Goal: Task Accomplishment & Management: Complete application form

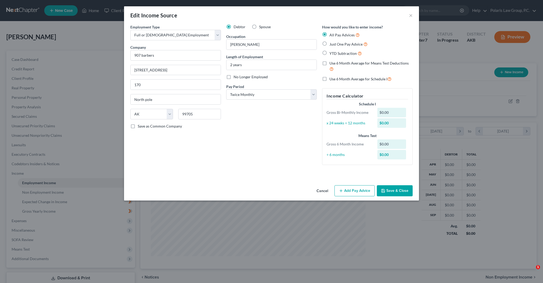
select select "0"
select select "1"
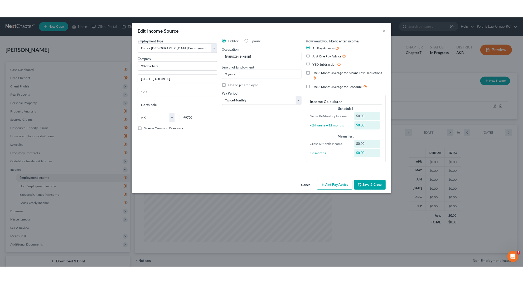
scroll to position [119, 248]
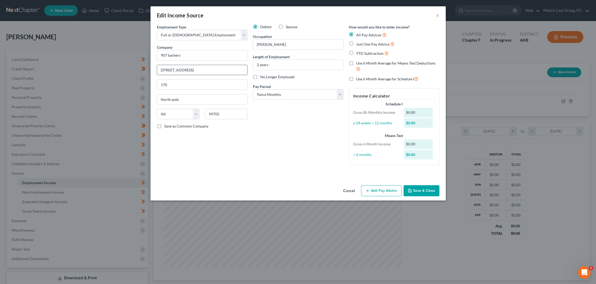
click at [194, 74] on input "[STREET_ADDRESS]" at bounding box center [202, 70] width 90 height 10
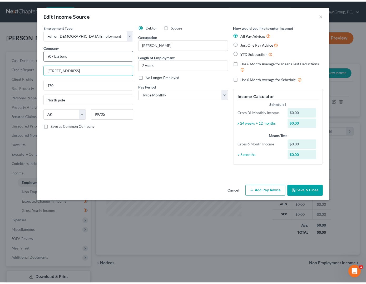
scroll to position [95, 150]
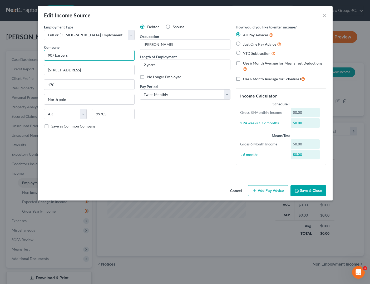
drag, startPoint x: 76, startPoint y: 57, endPoint x: 27, endPoint y: 57, distance: 49.5
click at [27, 57] on div "Edit Income Source × Employment Type * Select Full or [DEMOGRAPHIC_DATA] Employ…" at bounding box center [185, 142] width 370 height 284
type input "907 Barbers"
type input "[STREET_ADDRESS]"
click at [304, 191] on button "Save & Close" at bounding box center [309, 190] width 36 height 11
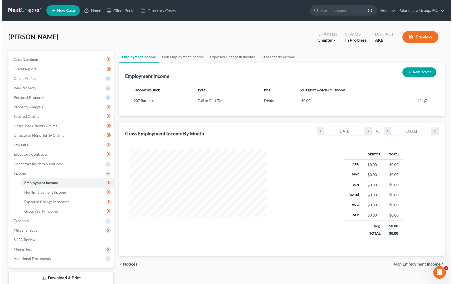
scroll to position [95, 184]
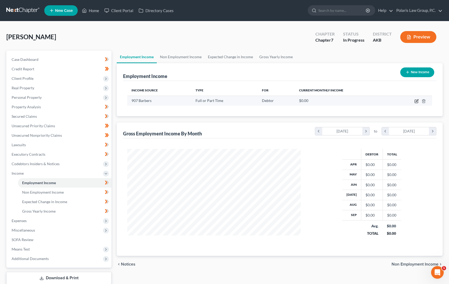
click at [415, 100] on icon "button" at bounding box center [416, 101] width 4 height 4
select select "0"
select select "1"
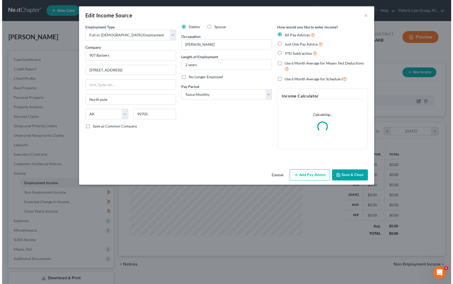
scroll to position [95, 186]
